Goal: Task Accomplishment & Management: Manage account settings

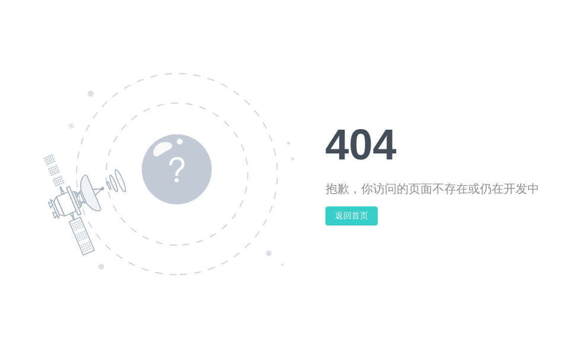
click at [349, 217] on button "返回首页" at bounding box center [352, 215] width 52 height 19
click at [348, 218] on button "返回首页" at bounding box center [352, 215] width 52 height 19
click at [351, 215] on button "返回首页" at bounding box center [352, 215] width 52 height 19
click at [351, 212] on button "返回首页" at bounding box center [352, 215] width 52 height 19
click at [343, 213] on button "返回首页" at bounding box center [352, 215] width 52 height 19
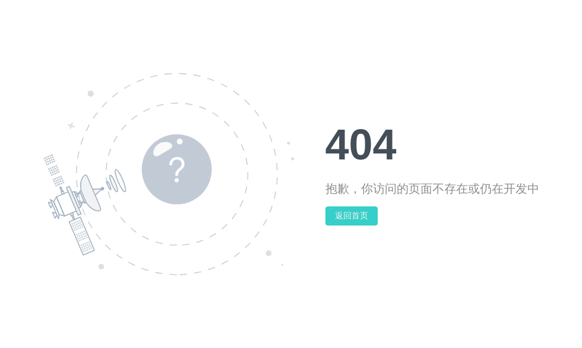
click at [343, 213] on button "返回首页" at bounding box center [352, 215] width 52 height 19
drag, startPoint x: 343, startPoint y: 213, endPoint x: 207, endPoint y: 174, distance: 141.6
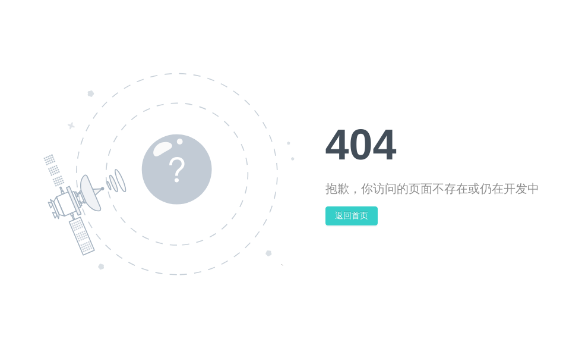
click at [343, 213] on button "返回首页" at bounding box center [352, 215] width 52 height 19
click at [172, 155] on img at bounding box center [168, 173] width 251 height 203
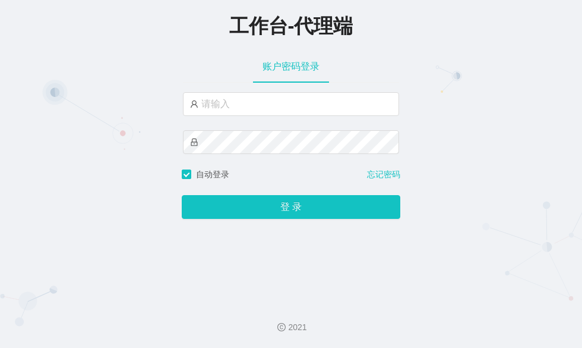
click at [143, 55] on div "工作台-代理端 账户密码登录 自动登录 忘记密码 登 录" at bounding box center [291, 146] width 582 height 292
drag, startPoint x: 477, startPoint y: 70, endPoint x: 414, endPoint y: 78, distance: 63.5
click at [477, 70] on div "工作台-代理端 账户密码登录 自动登录 忘记密码 登 录" at bounding box center [291, 146] width 582 height 292
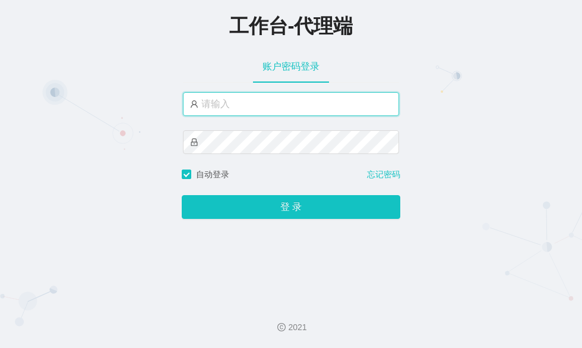
click at [223, 106] on input "text" at bounding box center [291, 104] width 216 height 24
click at [221, 103] on input "text" at bounding box center [291, 104] width 216 height 24
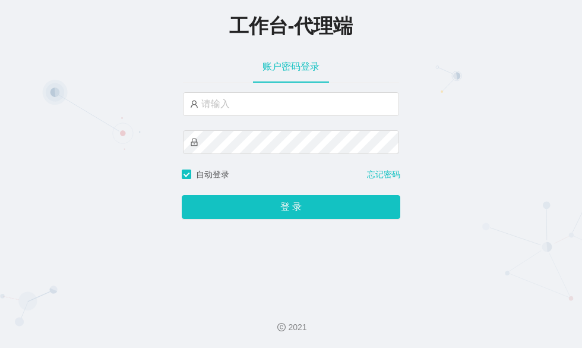
click at [86, 66] on div "工作台-代理端 账户密码登录 自动登录 忘记密码 登 录" at bounding box center [291, 146] width 582 height 292
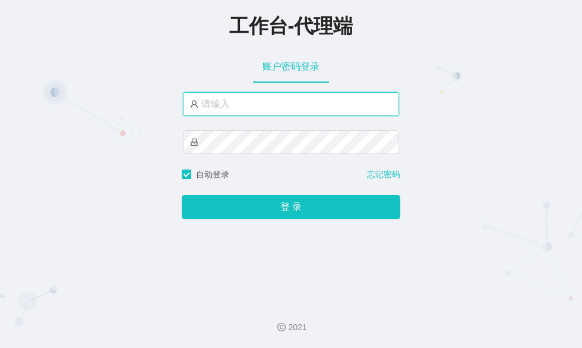
click at [275, 111] on input "text" at bounding box center [291, 104] width 216 height 24
click at [266, 105] on input "text" at bounding box center [291, 104] width 216 height 24
paste input "admin"
type input "admin"
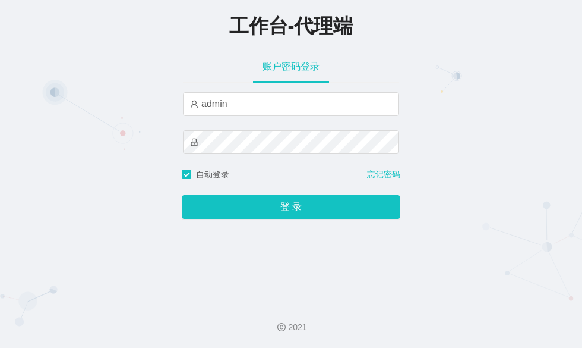
drag, startPoint x: 76, startPoint y: 87, endPoint x: 165, endPoint y: 111, distance: 92.4
click at [77, 87] on div "工作台-代理端 账户密码登录 admin 自动登录 忘记密码 登 录" at bounding box center [291, 146] width 582 height 292
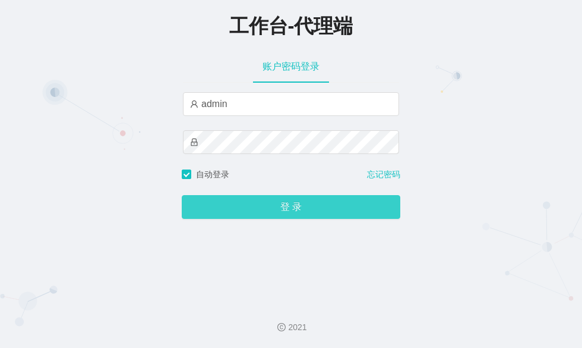
click at [247, 208] on button "登 录" at bounding box center [291, 207] width 219 height 24
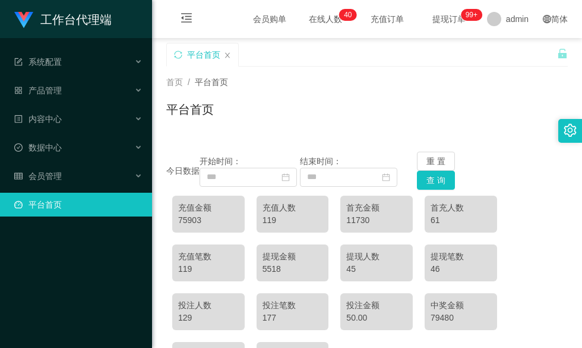
click at [387, 108] on div "平台首页" at bounding box center [367, 113] width 402 height 27
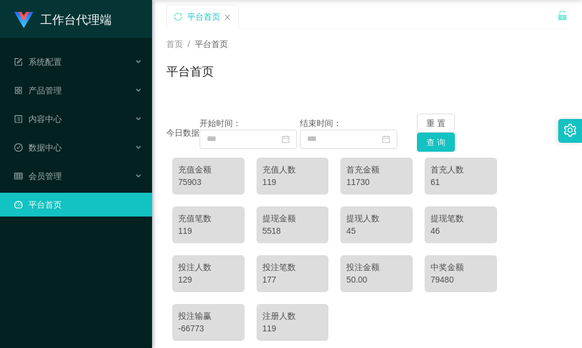
scroll to position [59, 0]
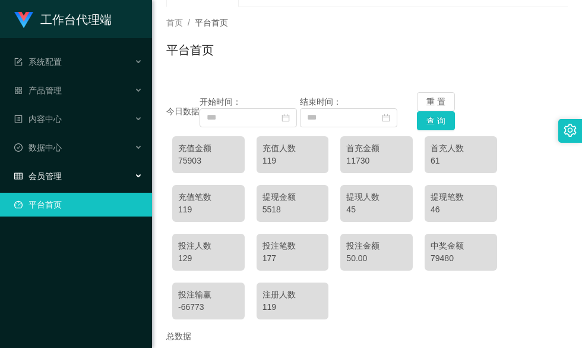
click at [52, 173] on span "会员管理" at bounding box center [38, 176] width 48 height 10
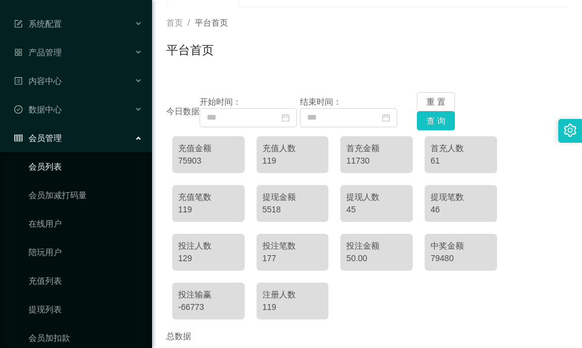
scroll to position [109, 0]
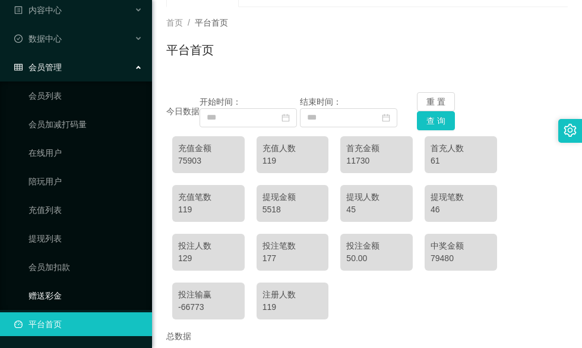
click at [47, 292] on link "赠送彩金" at bounding box center [86, 295] width 114 height 24
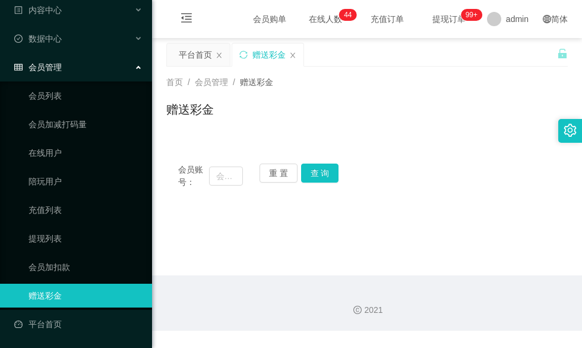
click at [396, 124] on div "赠送彩金" at bounding box center [367, 113] width 402 height 27
click at [222, 179] on input "text" at bounding box center [226, 175] width 34 height 19
click at [314, 173] on button "查 询" at bounding box center [320, 172] width 38 height 19
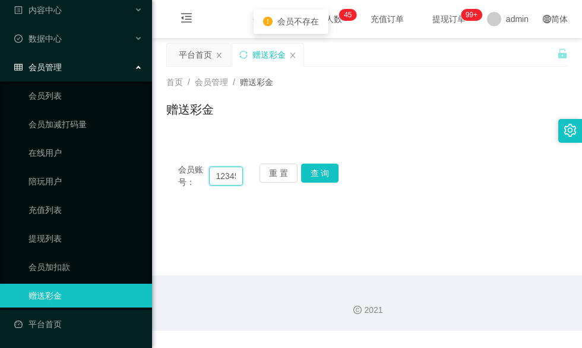
click at [234, 178] on input "123456789abc" at bounding box center [226, 175] width 34 height 19
drag, startPoint x: 233, startPoint y: 176, endPoint x: 191, endPoint y: 175, distance: 42.2
click at [191, 175] on div "会员账号： 123456789abc" at bounding box center [210, 175] width 65 height 25
drag, startPoint x: 232, startPoint y: 174, endPoint x: 179, endPoint y: 172, distance: 52.9
click at [179, 172] on div "会员账号： 56789abc" at bounding box center [210, 175] width 65 height 25
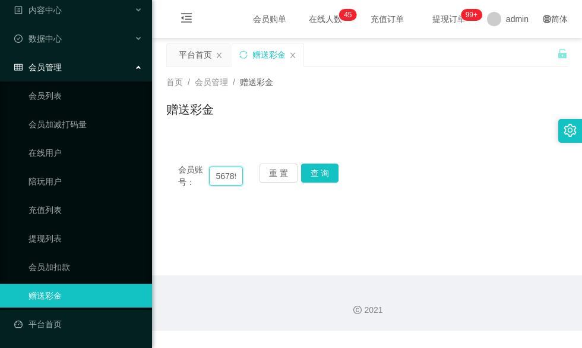
type input "9abc"
drag, startPoint x: 232, startPoint y: 175, endPoint x: 194, endPoint y: 177, distance: 38.7
click at [192, 175] on div "会员账号： 9abc" at bounding box center [210, 175] width 65 height 25
click at [233, 176] on input "text" at bounding box center [226, 175] width 34 height 19
click at [235, 176] on input "text" at bounding box center [226, 175] width 34 height 19
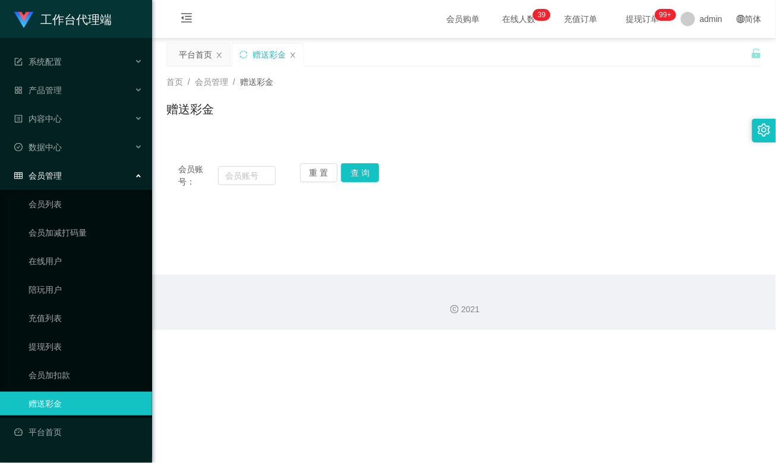
click at [462, 169] on div "会员账号： 重 置 查 询" at bounding box center [463, 175] width 595 height 25
click at [200, 52] on div "平台首页" at bounding box center [195, 54] width 33 height 23
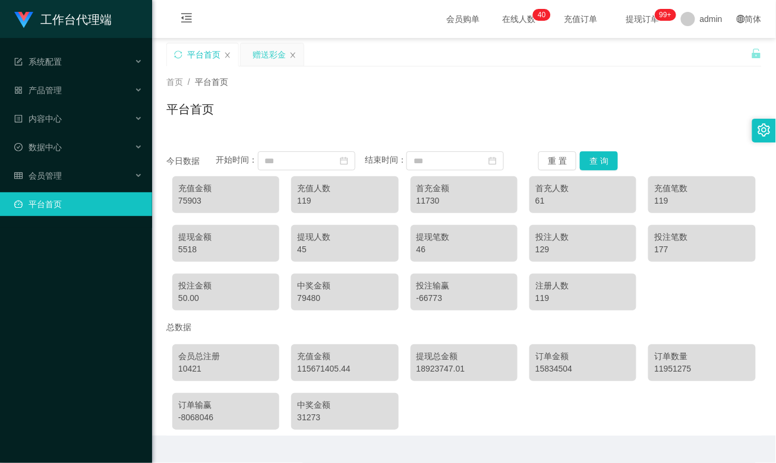
click at [276, 58] on div "赠送彩金" at bounding box center [269, 54] width 33 height 23
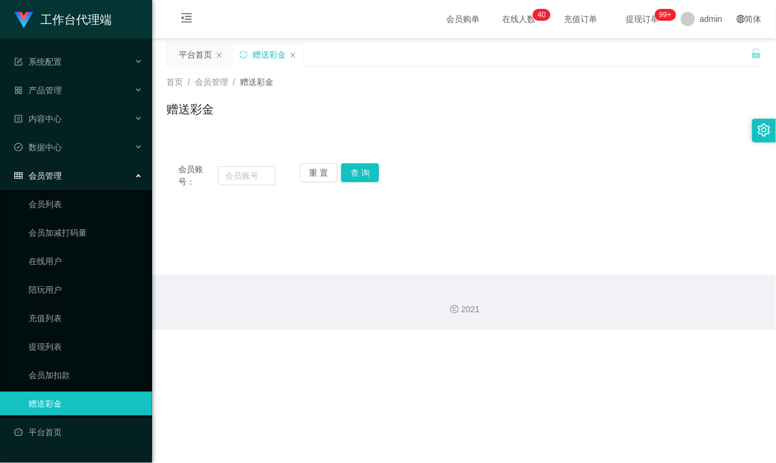
click at [487, 134] on div "首页 / 会员管理 / 赠送彩金 / 赠送彩金" at bounding box center [464, 102] width 624 height 71
click at [409, 121] on div "赠送彩金" at bounding box center [463, 113] width 595 height 27
drag, startPoint x: 587, startPoint y: 111, endPoint x: 459, endPoint y: 127, distance: 129.4
click at [582, 111] on div "赠送彩金" at bounding box center [463, 113] width 595 height 27
click at [234, 167] on input "text" at bounding box center [246, 175] width 57 height 19
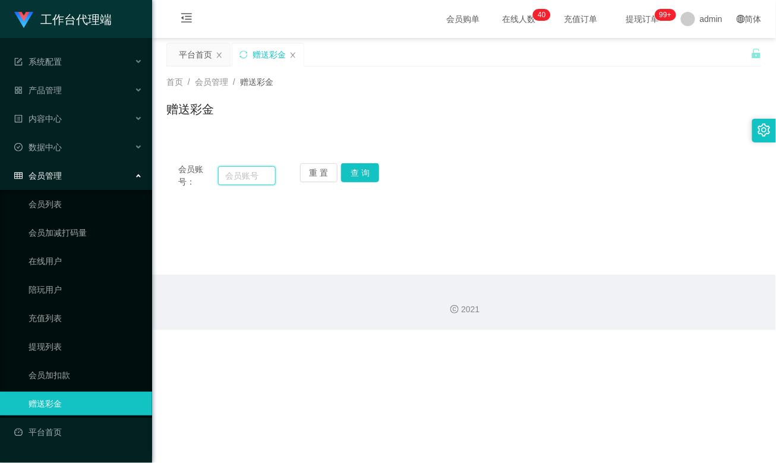
paste input "Harry2436"
type input "Harry2436"
click at [362, 167] on button "查 询" at bounding box center [360, 172] width 38 height 19
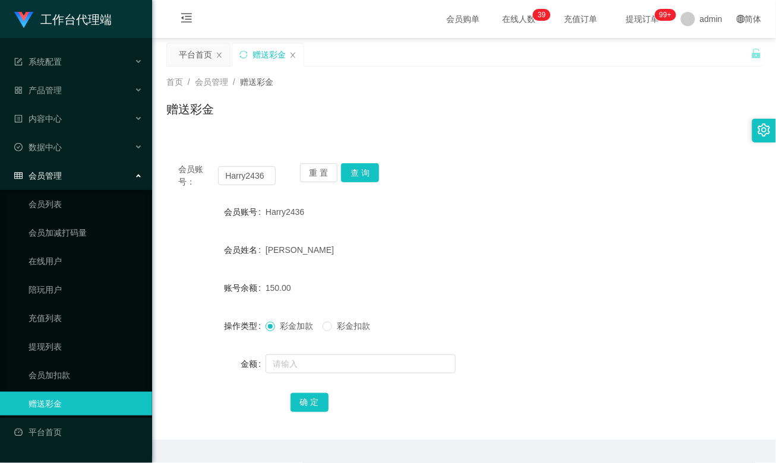
click at [506, 251] on div "[PERSON_NAME]" at bounding box center [440, 250] width 348 height 24
click at [447, 246] on div "[PERSON_NAME]" at bounding box center [440, 250] width 348 height 24
click at [517, 244] on div "[PERSON_NAME]" at bounding box center [440, 250] width 348 height 24
click at [544, 236] on form "会员账号 Harry2436 会员姓名 [PERSON_NAME] nam 账号余额 150.00 操作类型 彩金加款 彩金扣款 金额 确 定" at bounding box center [463, 307] width 595 height 214
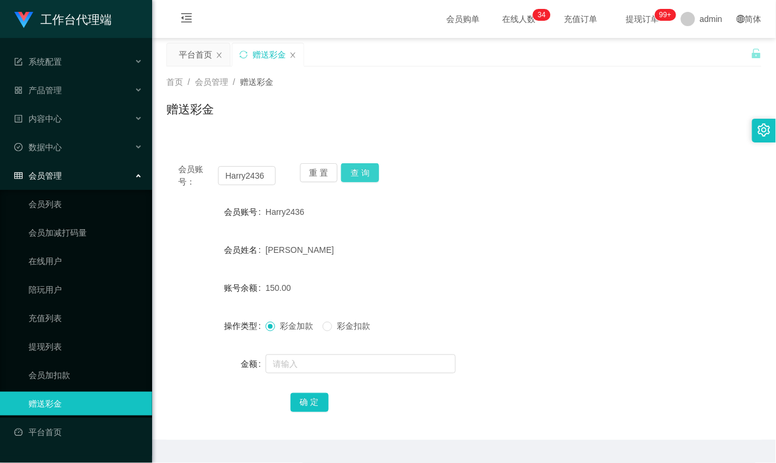
click at [360, 170] on button "查 询" at bounding box center [360, 172] width 38 height 19
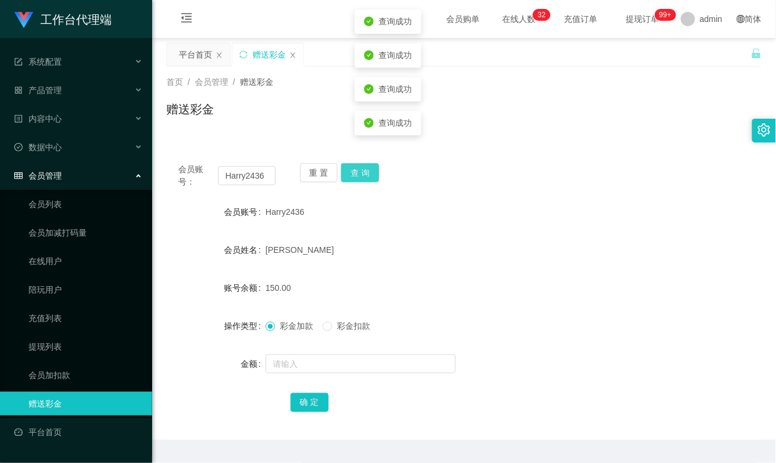
click at [360, 170] on button "查 询" at bounding box center [360, 172] width 38 height 19
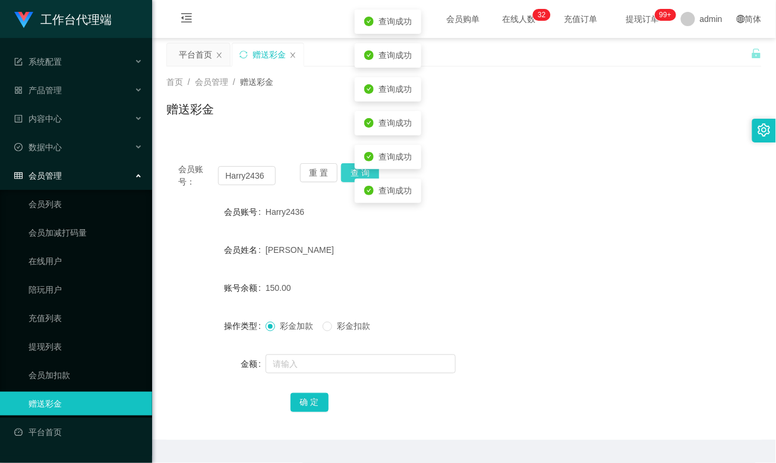
click at [360, 170] on button "查 询" at bounding box center [360, 172] width 38 height 19
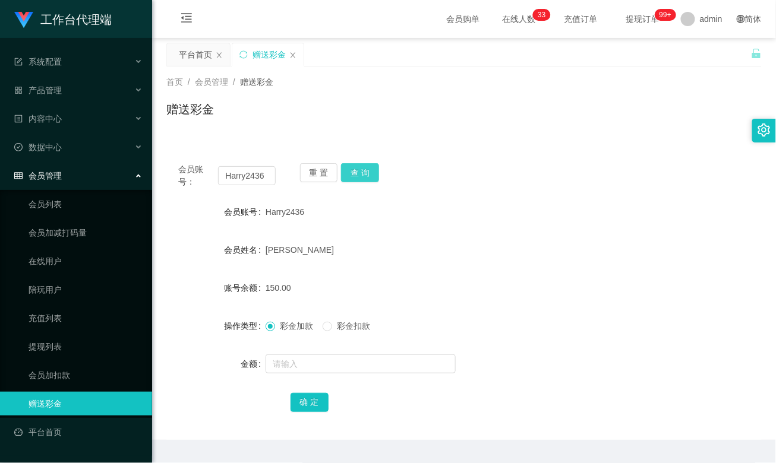
click at [367, 169] on button "查 询" at bounding box center [360, 172] width 38 height 19
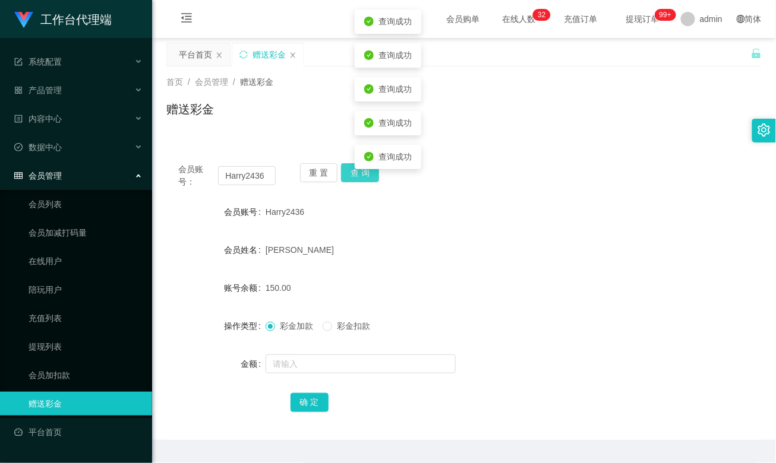
click at [367, 169] on button "查 询" at bounding box center [360, 172] width 38 height 19
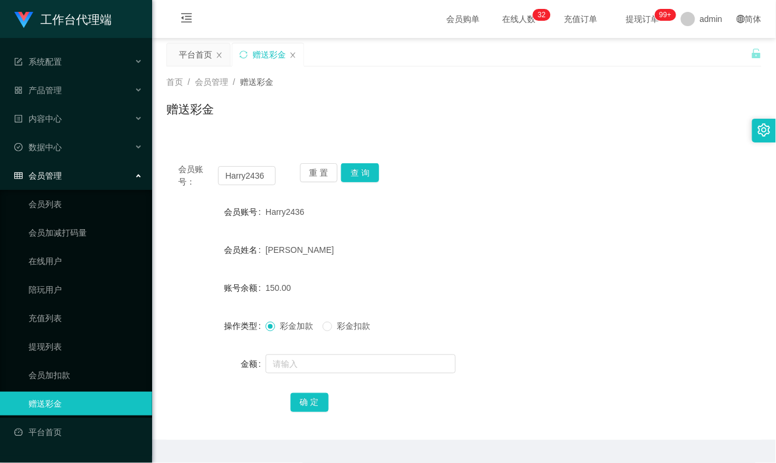
drag, startPoint x: 501, startPoint y: 402, endPoint x: 542, endPoint y: 360, distance: 58.4
click at [502, 347] on div "确 定" at bounding box center [465, 402] width 348 height 24
click at [487, 208] on div "Harry2436" at bounding box center [440, 212] width 348 height 24
click at [359, 171] on button "查 询" at bounding box center [360, 172] width 38 height 19
click at [359, 174] on button "查 询" at bounding box center [360, 172] width 38 height 19
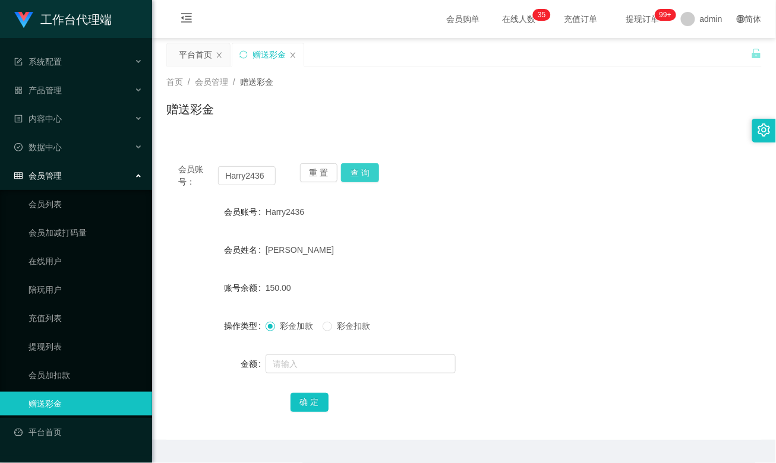
click at [359, 168] on button "查 询" at bounding box center [360, 172] width 38 height 19
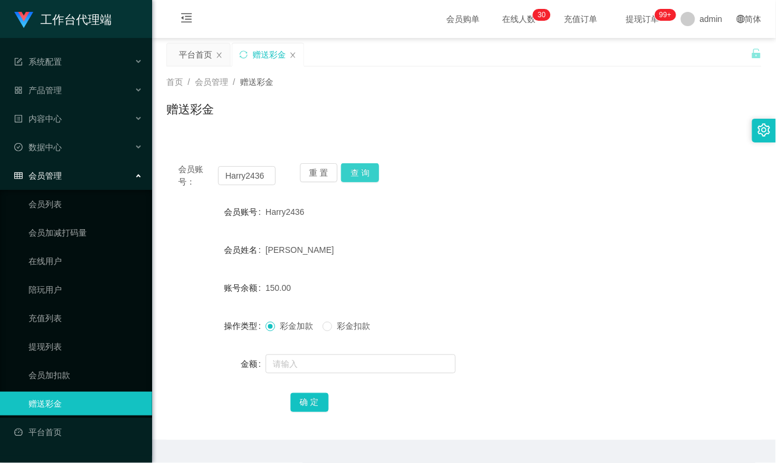
click at [355, 175] on button "查 询" at bounding box center [360, 172] width 38 height 19
click at [43, 335] on link "提现列表" at bounding box center [86, 347] width 114 height 24
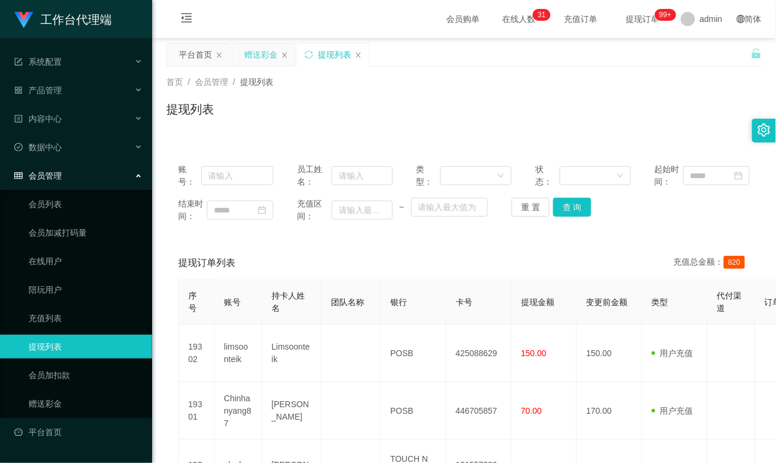
click at [247, 64] on div "赠送彩金" at bounding box center [260, 54] width 33 height 23
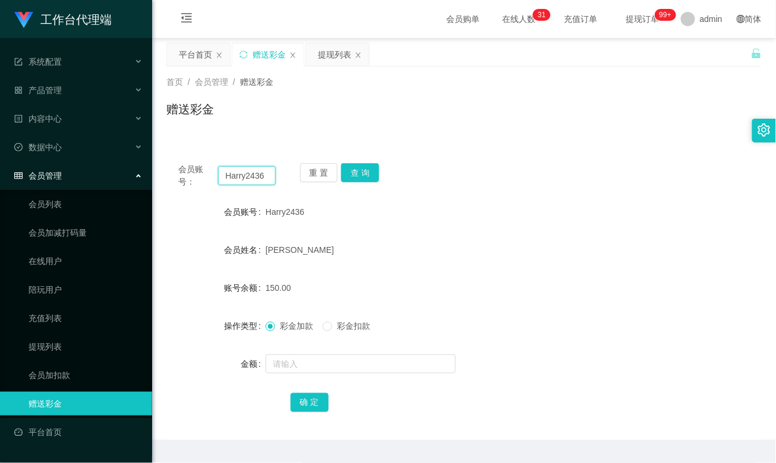
click at [240, 179] on input "Harry2436" at bounding box center [246, 175] width 57 height 19
click at [319, 59] on div "提现列表" at bounding box center [334, 54] width 33 height 23
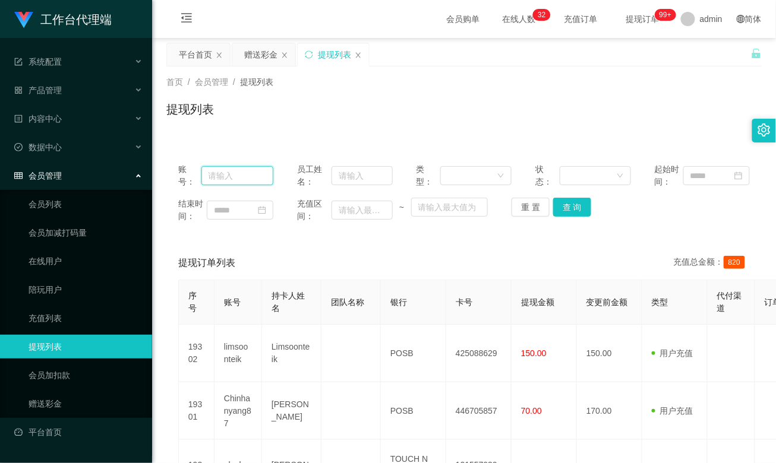
click at [255, 179] on input "text" at bounding box center [237, 175] width 72 height 19
paste input "Harry2436"
type input "Harry2436"
click at [566, 209] on button "查 询" at bounding box center [572, 207] width 38 height 19
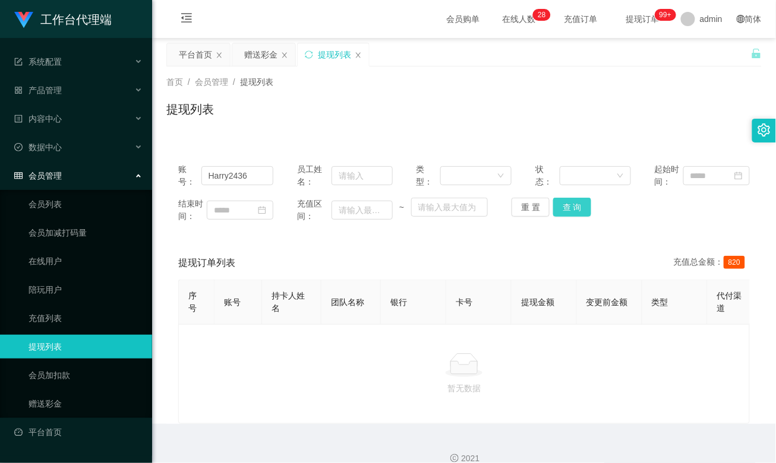
click at [566, 204] on button "查 询" at bounding box center [572, 207] width 38 height 19
click at [263, 56] on div "赠送彩金" at bounding box center [260, 54] width 33 height 23
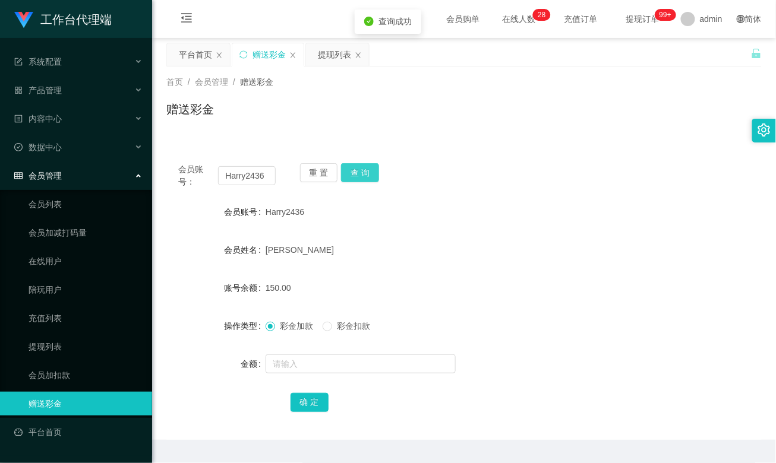
click at [366, 174] on button "查 询" at bounding box center [360, 172] width 38 height 19
click at [366, 172] on button "查 询" at bounding box center [360, 172] width 38 height 19
click at [501, 191] on div "会员账号： Harry2436 重 置 查 询 会员账号 Harry2436 会员姓名 [PERSON_NAME] hoe nam 账号余额 150.00 操…" at bounding box center [463, 296] width 595 height 289
click at [371, 174] on button "查 询" at bounding box center [360, 172] width 38 height 19
drag, startPoint x: 265, startPoint y: 288, endPoint x: 301, endPoint y: 288, distance: 35.7
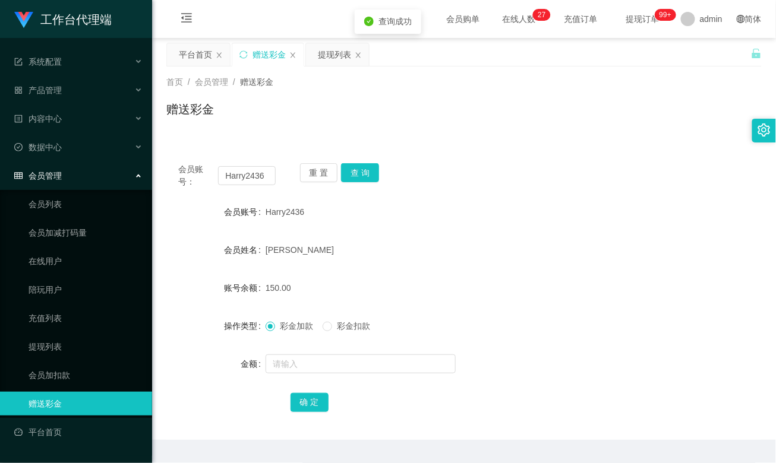
click at [301, 288] on div "150.00" at bounding box center [440, 288] width 348 height 24
click at [332, 59] on div "提现列表" at bounding box center [334, 54] width 33 height 23
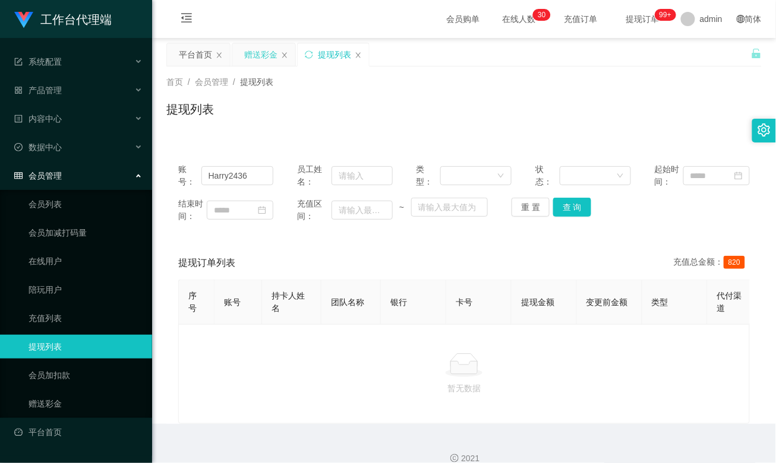
click at [263, 58] on div "赠送彩金" at bounding box center [260, 54] width 33 height 23
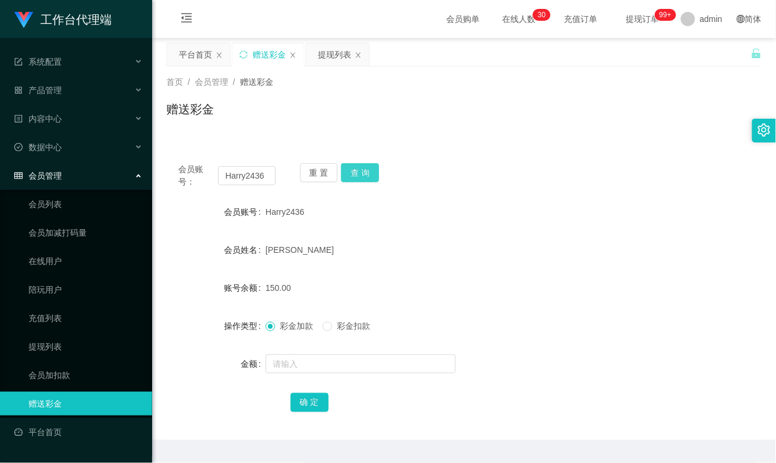
click at [360, 177] on button "查 询" at bounding box center [360, 172] width 38 height 19
drag, startPoint x: 262, startPoint y: 285, endPoint x: 289, endPoint y: 284, distance: 26.8
click at [289, 284] on div "账号余额 150.00" at bounding box center [463, 288] width 595 height 24
click at [289, 284] on div "150.00" at bounding box center [440, 288] width 348 height 24
click at [273, 289] on span "150.00" at bounding box center [279, 288] width 26 height 10
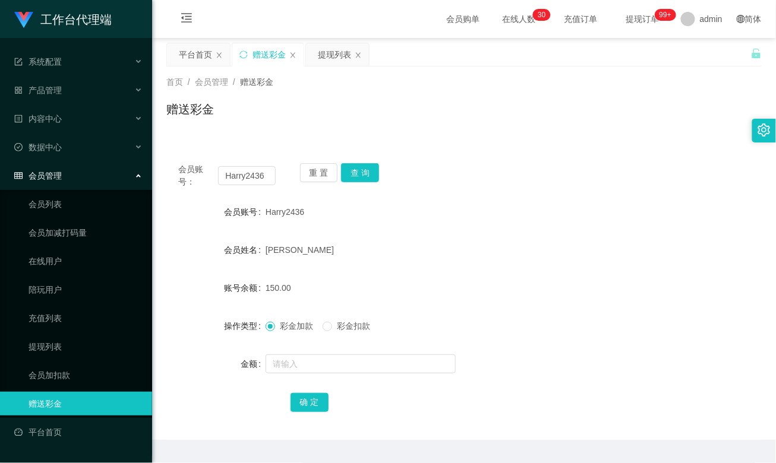
click at [374, 273] on form "会员账号 Harry2436 会员姓名 [PERSON_NAME] nam 账号余额 150.00 操作类型 彩金加款 彩金扣款 金额 确 定" at bounding box center [463, 307] width 595 height 214
click at [357, 174] on button "查 询" at bounding box center [360, 172] width 38 height 19
click at [425, 165] on div "会员账号： Harry2436 重 置 查 询" at bounding box center [463, 175] width 595 height 25
drag, startPoint x: 321, startPoint y: 60, endPoint x: 322, endPoint y: 76, distance: 16.1
click at [322, 60] on div "提现列表" at bounding box center [334, 54] width 33 height 23
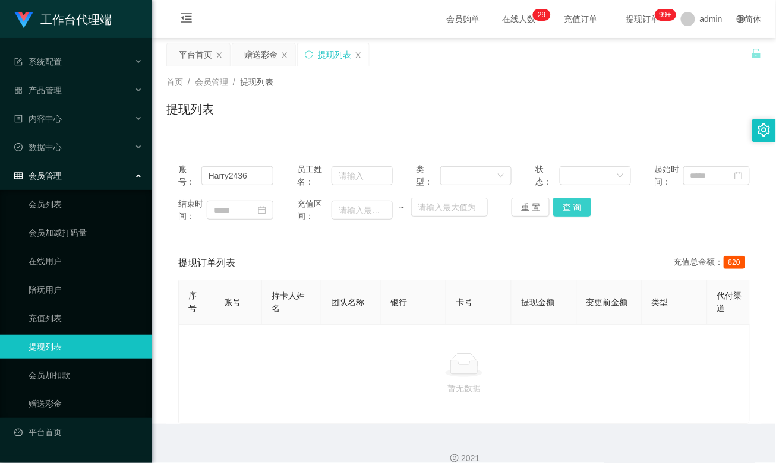
click at [566, 212] on button "查 询" at bounding box center [572, 207] width 38 height 19
click at [446, 250] on div "提现订单列表 充值总金额： 820" at bounding box center [464, 263] width 572 height 33
click at [342, 347] on div "暂无数据" at bounding box center [463, 375] width 551 height 42
click at [581, 209] on button "查 询" at bounding box center [572, 207] width 38 height 19
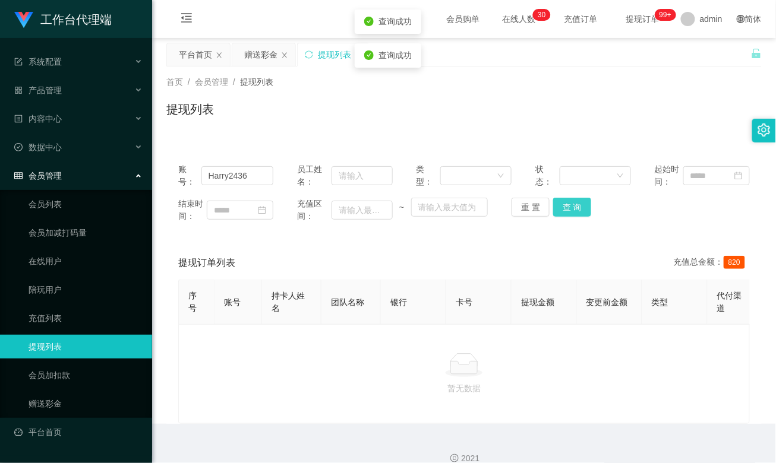
click at [581, 209] on button "查 询" at bounding box center [572, 207] width 38 height 19
click at [574, 210] on button "查 询" at bounding box center [572, 207] width 38 height 19
click at [260, 57] on div "赠送彩金" at bounding box center [260, 54] width 33 height 23
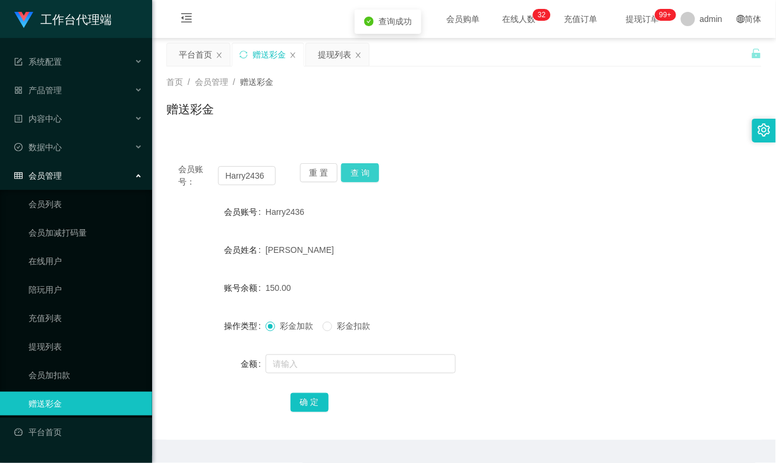
click at [358, 166] on button "查 询" at bounding box center [360, 172] width 38 height 19
click at [359, 166] on button "查 询" at bounding box center [360, 172] width 38 height 19
click at [359, 169] on button "查 询" at bounding box center [360, 172] width 38 height 19
click at [359, 171] on button "查 询" at bounding box center [360, 172] width 38 height 19
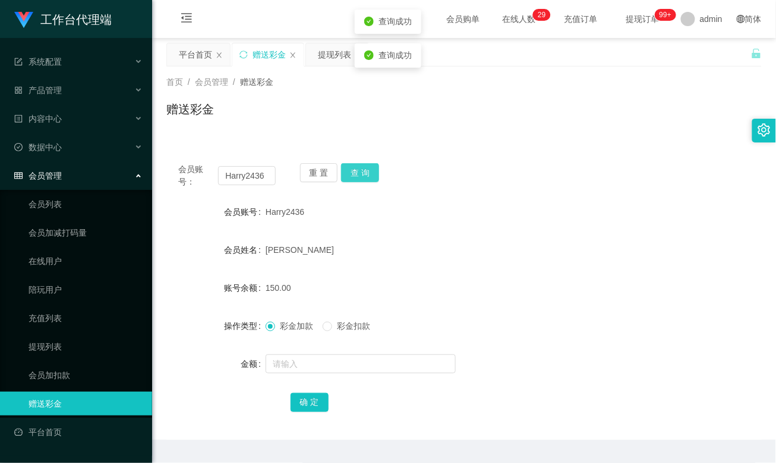
click at [359, 171] on button "查 询" at bounding box center [360, 172] width 38 height 19
click at [548, 345] on form "会员账号 Harry2436 会员姓名 [PERSON_NAME] nam 账号余额 150.00 操作类型 彩金加款 彩金扣款 金额 确 定" at bounding box center [463, 307] width 595 height 214
click at [351, 171] on button "查 询" at bounding box center [360, 172] width 38 height 19
click at [369, 171] on button "查 询" at bounding box center [360, 172] width 38 height 19
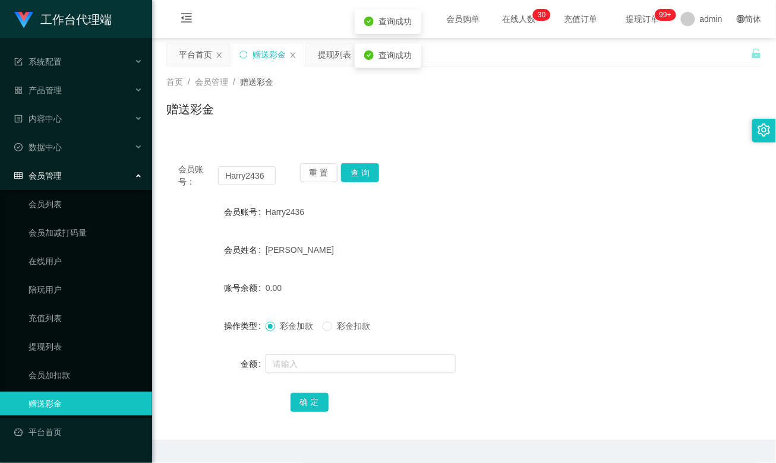
click at [447, 112] on div "赠送彩金" at bounding box center [463, 113] width 595 height 27
click at [329, 55] on div "提现列表" at bounding box center [334, 54] width 33 height 23
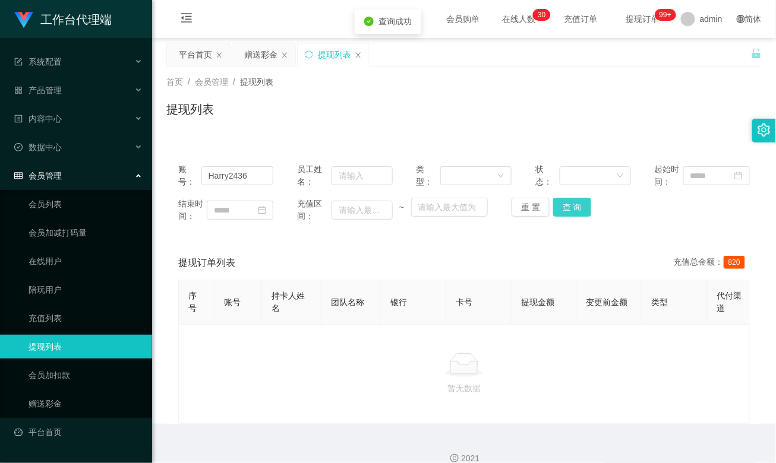
click at [571, 209] on button "查 询" at bounding box center [572, 207] width 38 height 19
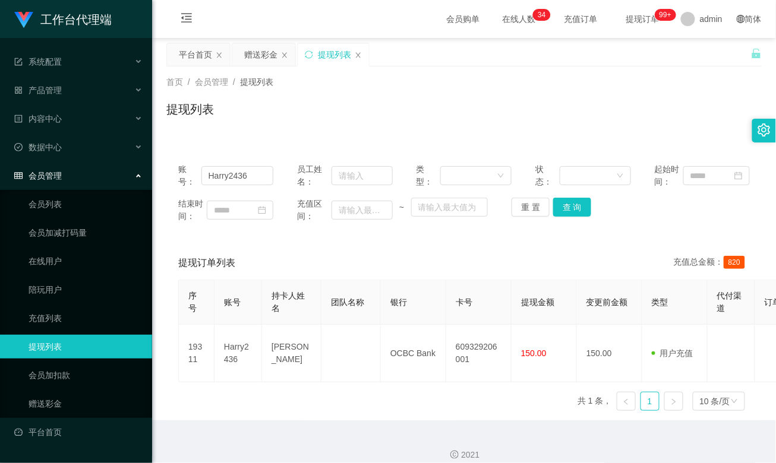
click at [512, 112] on div "提现列表" at bounding box center [463, 113] width 595 height 27
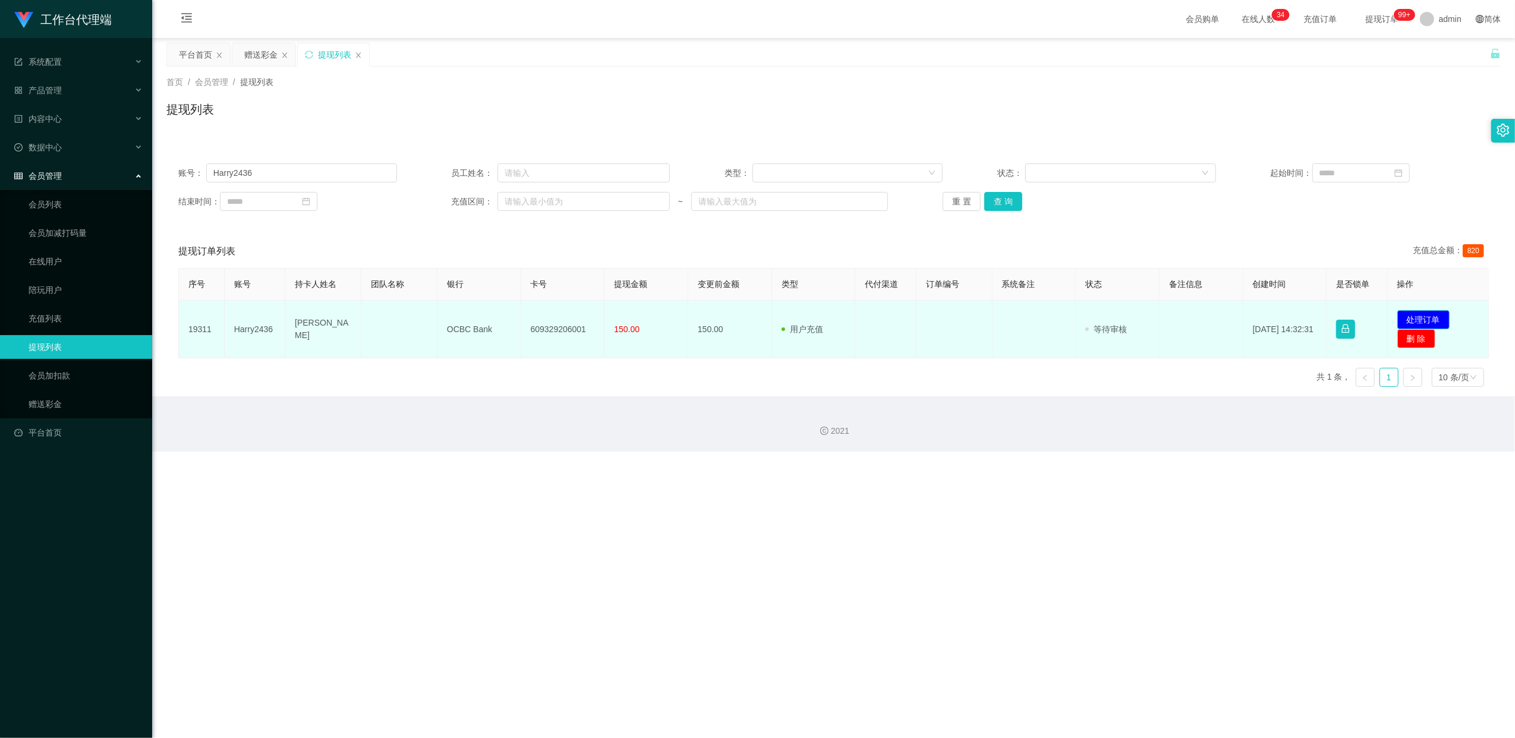
click at [582, 317] on button "处理订单" at bounding box center [1423, 319] width 52 height 19
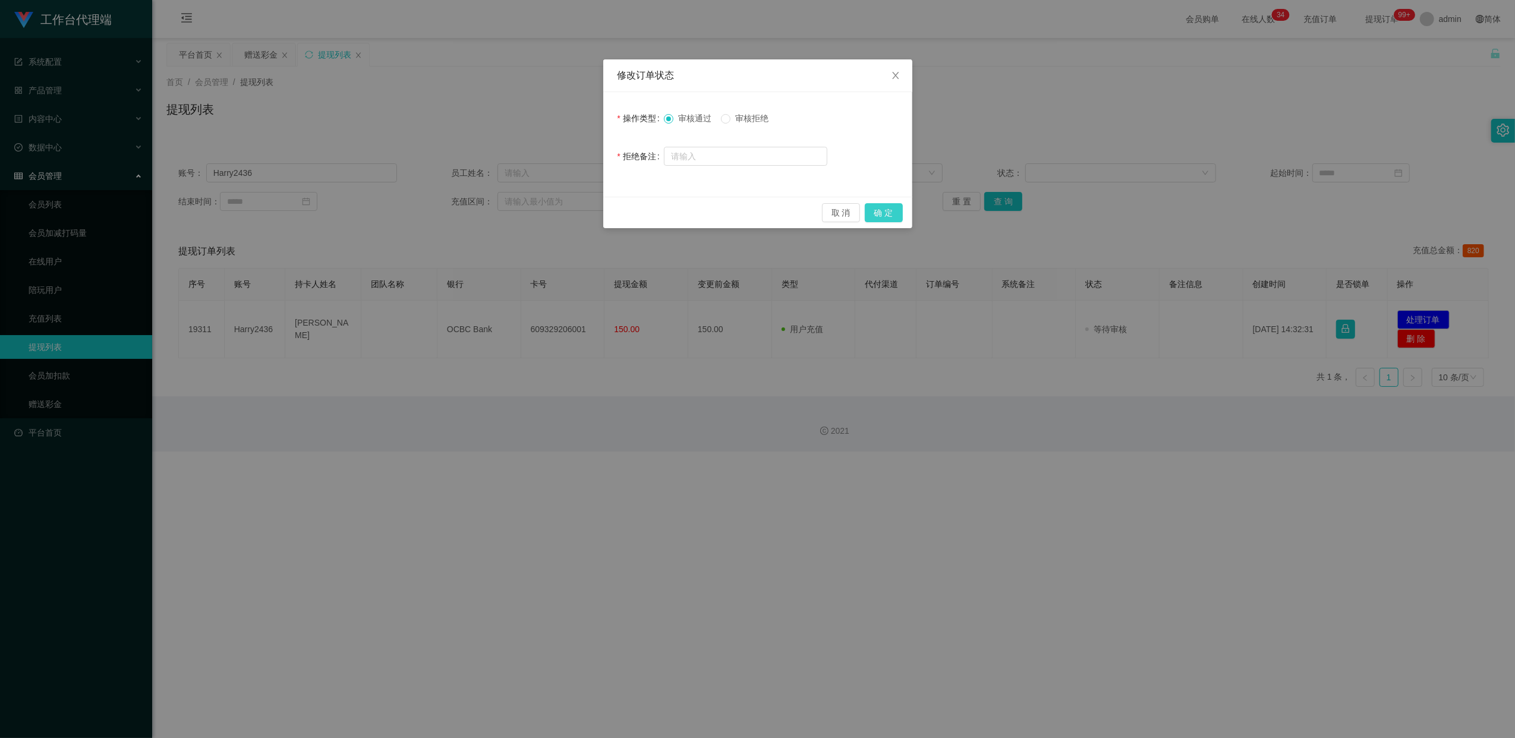
click at [582, 212] on button "确 定" at bounding box center [884, 212] width 38 height 19
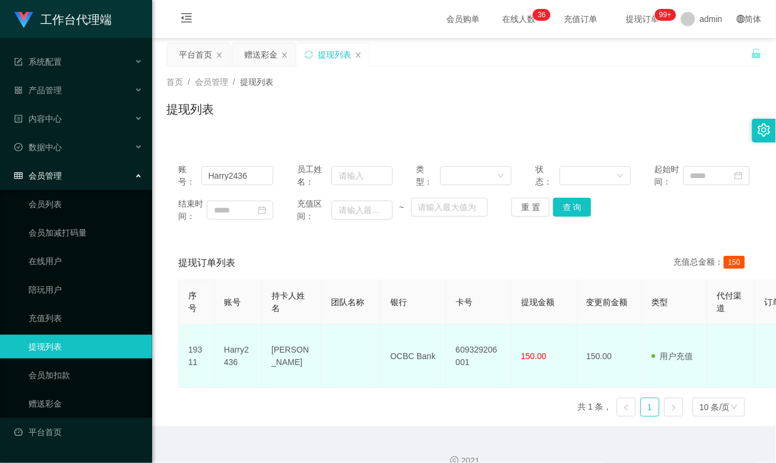
click at [417, 347] on td "OCBC Bank" at bounding box center [413, 357] width 65 height 64
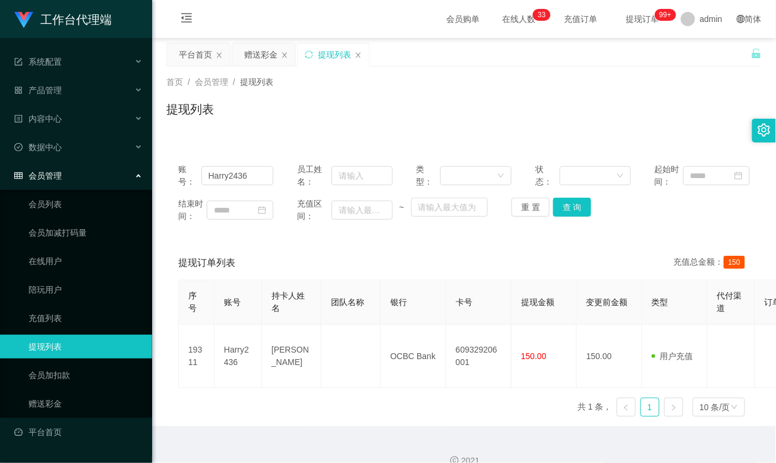
click at [554, 100] on div "首页 / 会员管理 / 提现列表 / 提现列表" at bounding box center [463, 102] width 595 height 52
click at [500, 119] on div "提现列表" at bounding box center [463, 113] width 595 height 27
click at [417, 137] on div "账号： Harry2436 员工姓名： 类型： 状态： 起始时间： 结束时间： 充值区间： ~ 重 置 查 询 提现订单列表 充值总金额： 150 序号 账号…" at bounding box center [463, 281] width 595 height 289
click at [254, 51] on div "赠送彩金" at bounding box center [260, 54] width 33 height 23
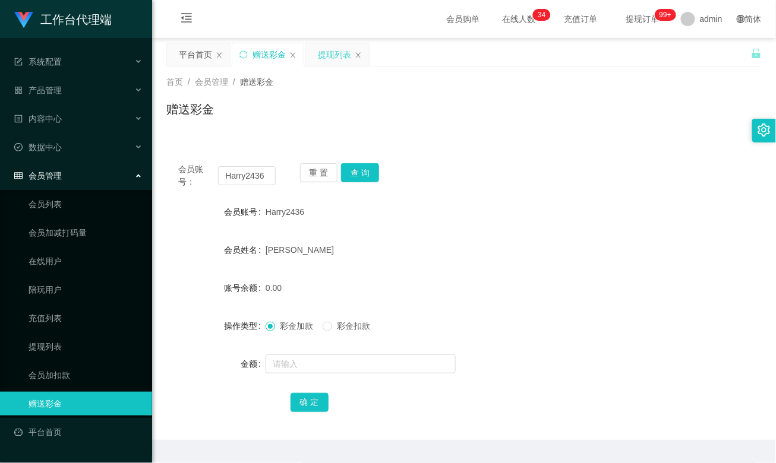
click at [327, 55] on div "提现列表" at bounding box center [334, 54] width 33 height 23
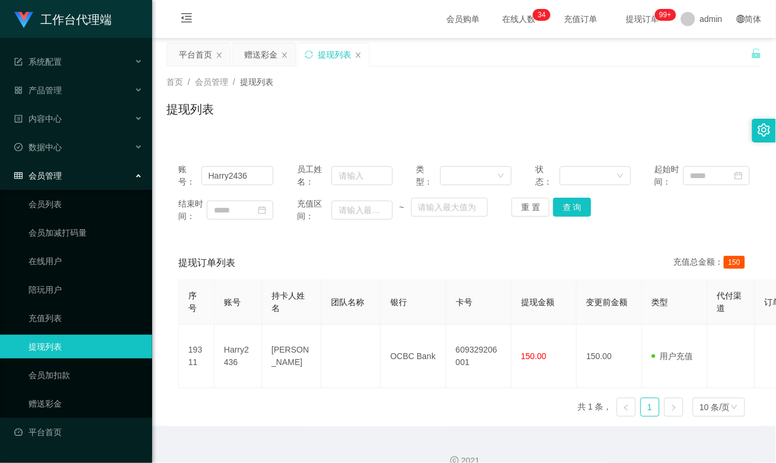
click at [474, 126] on div "提现列表" at bounding box center [463, 113] width 595 height 27
click at [269, 50] on div "赠送彩金" at bounding box center [260, 54] width 33 height 23
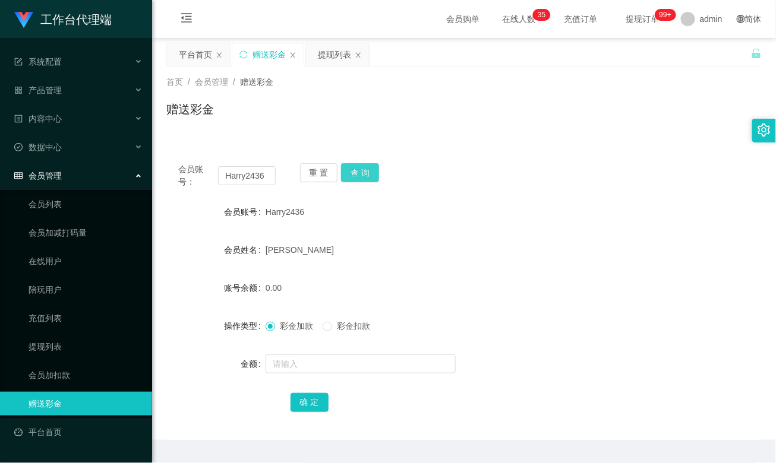
click at [370, 169] on button "查 询" at bounding box center [360, 172] width 38 height 19
click at [564, 347] on div at bounding box center [440, 364] width 348 height 24
